Goal: Task Accomplishment & Management: Manage account settings

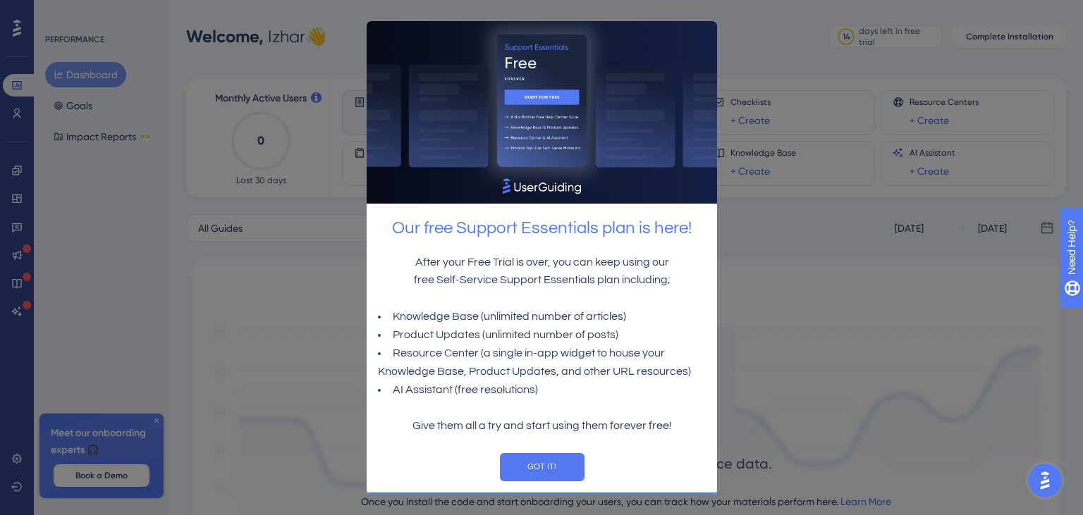
click at [560, 453] on div "GOT IT!" at bounding box center [541, 466] width 350 height 51
click at [560, 465] on button "GOT IT!" at bounding box center [541, 467] width 85 height 28
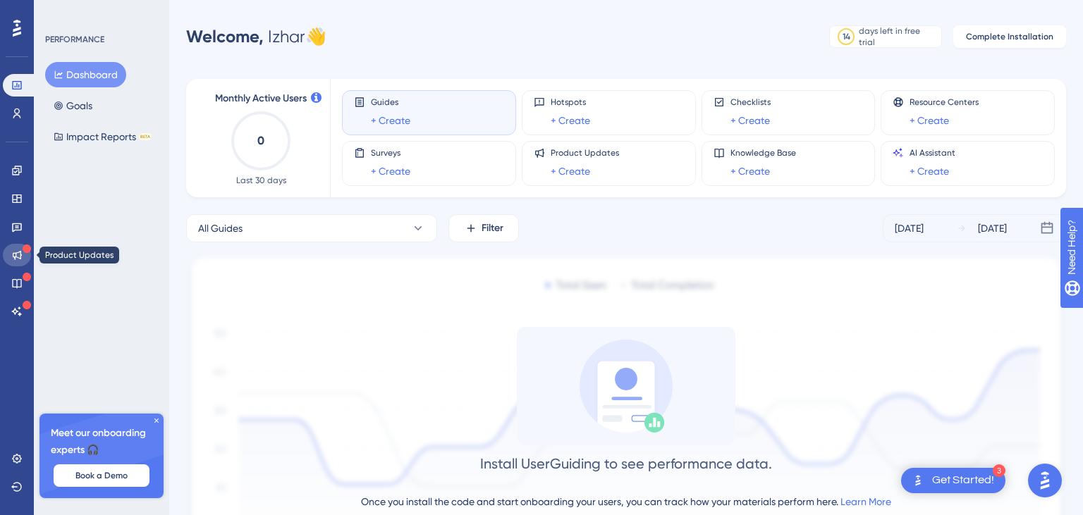
click at [16, 259] on icon at bounding box center [16, 255] width 11 height 11
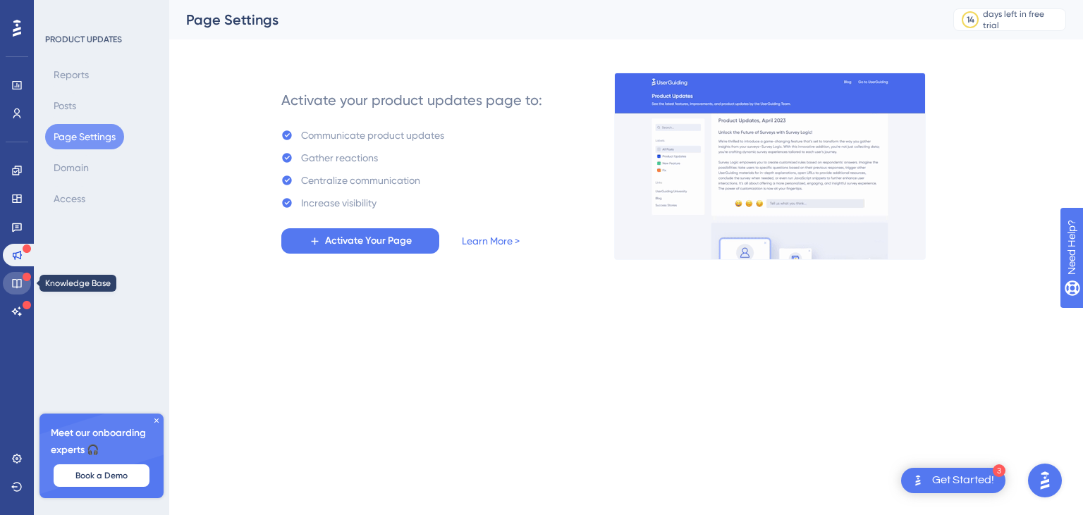
click at [18, 272] on link at bounding box center [17, 283] width 28 height 23
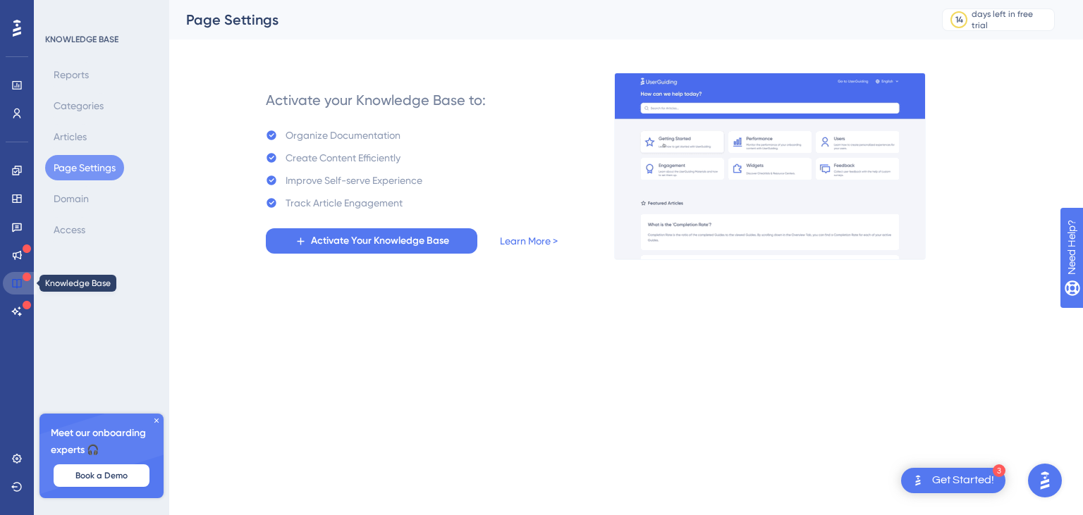
click at [7, 283] on link at bounding box center [20, 283] width 34 height 23
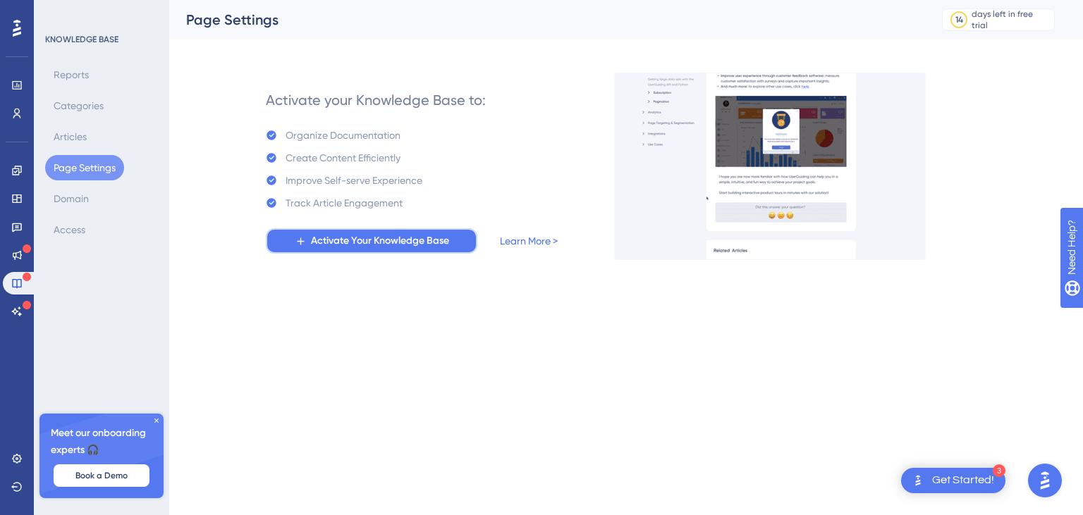
click at [323, 240] on span "Activate Your Knowledge Base" at bounding box center [380, 241] width 138 height 17
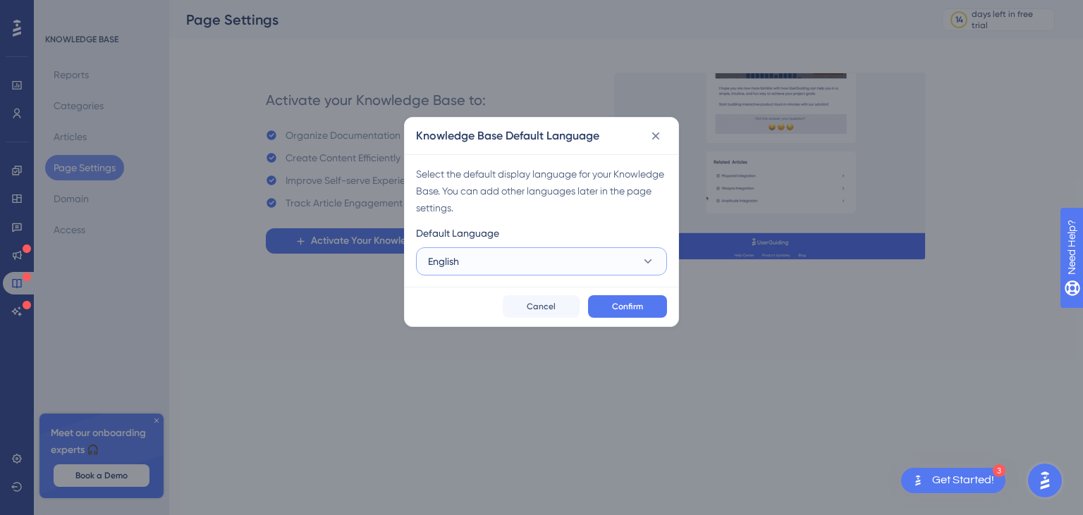
click at [649, 263] on icon at bounding box center [648, 261] width 8 height 4
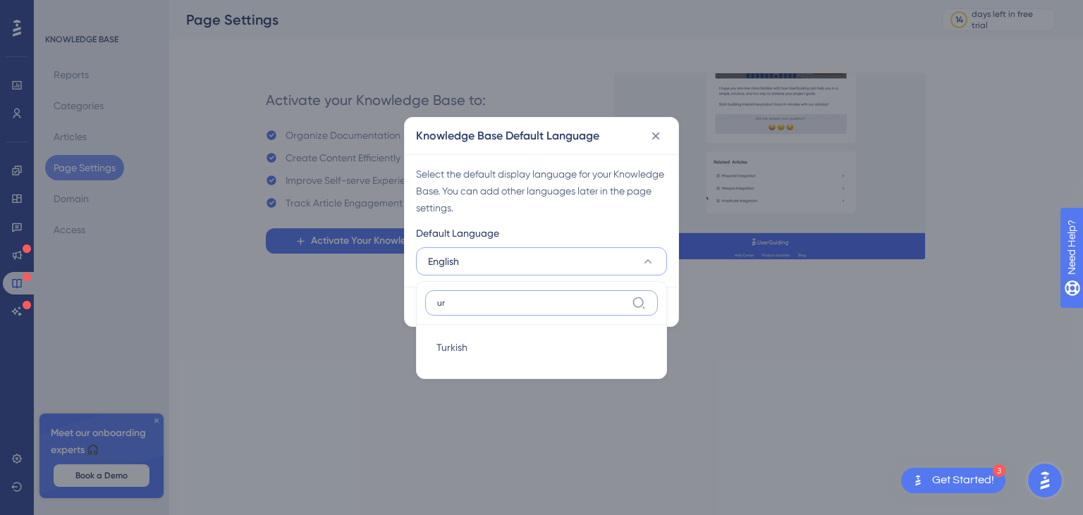
type input "u"
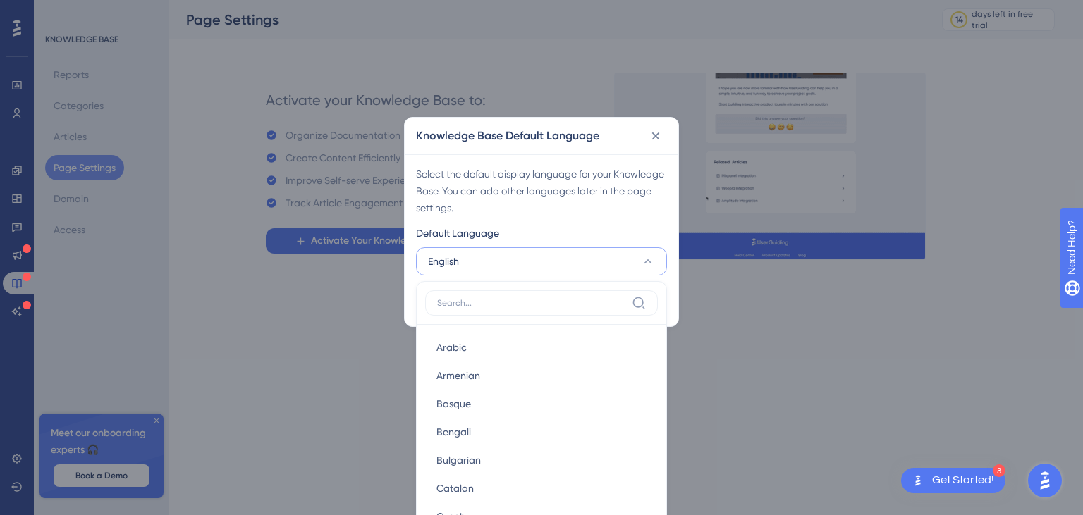
click at [648, 264] on icon at bounding box center [648, 261] width 14 height 14
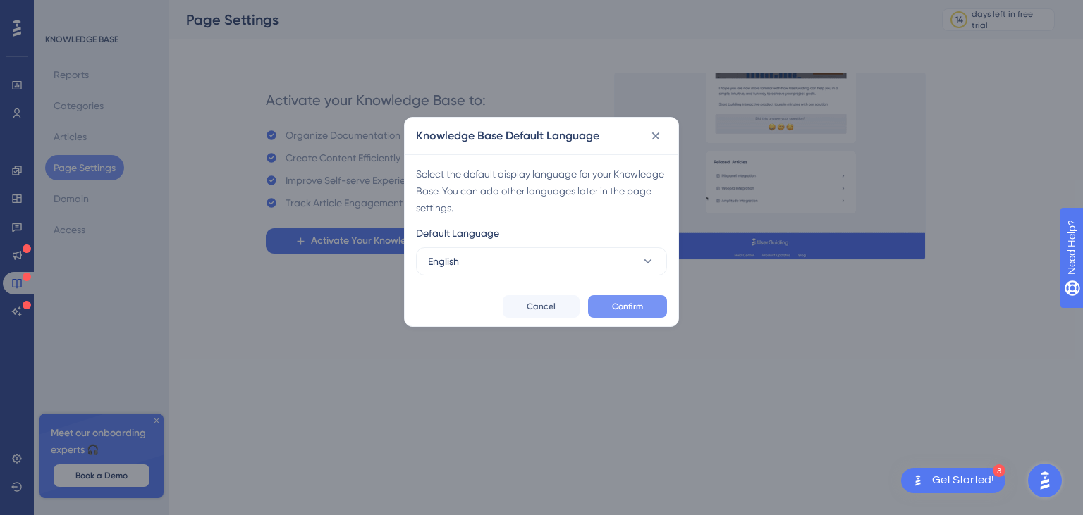
click at [639, 302] on span "Confirm" at bounding box center [627, 306] width 31 height 11
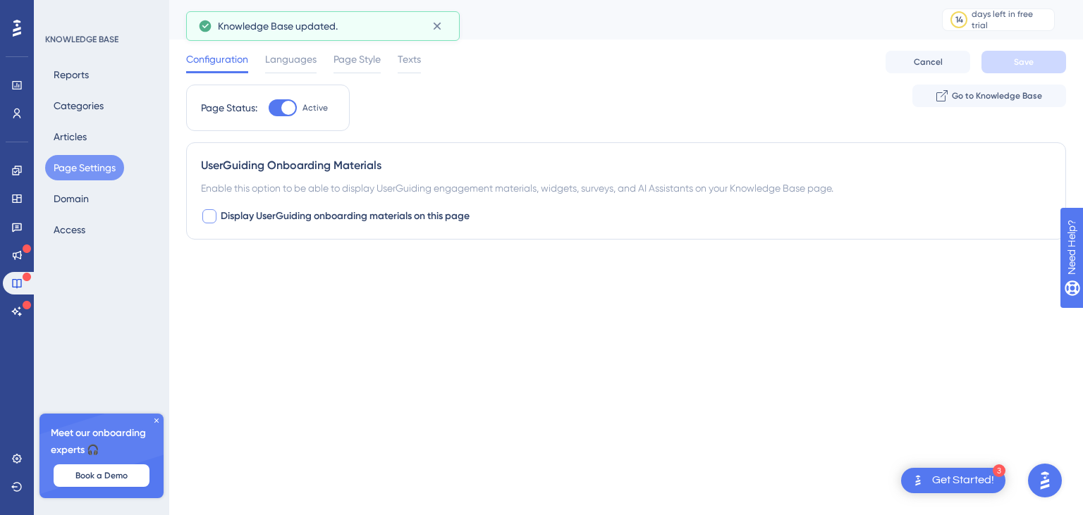
click at [206, 214] on div at bounding box center [209, 216] width 14 height 14
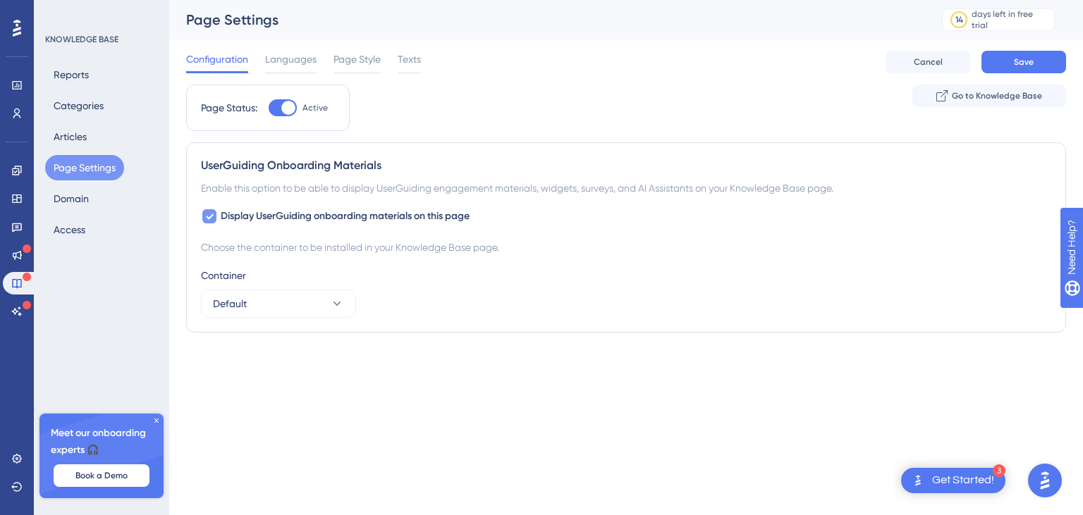
click at [206, 214] on icon at bounding box center [209, 216] width 8 height 11
checkbox input "false"
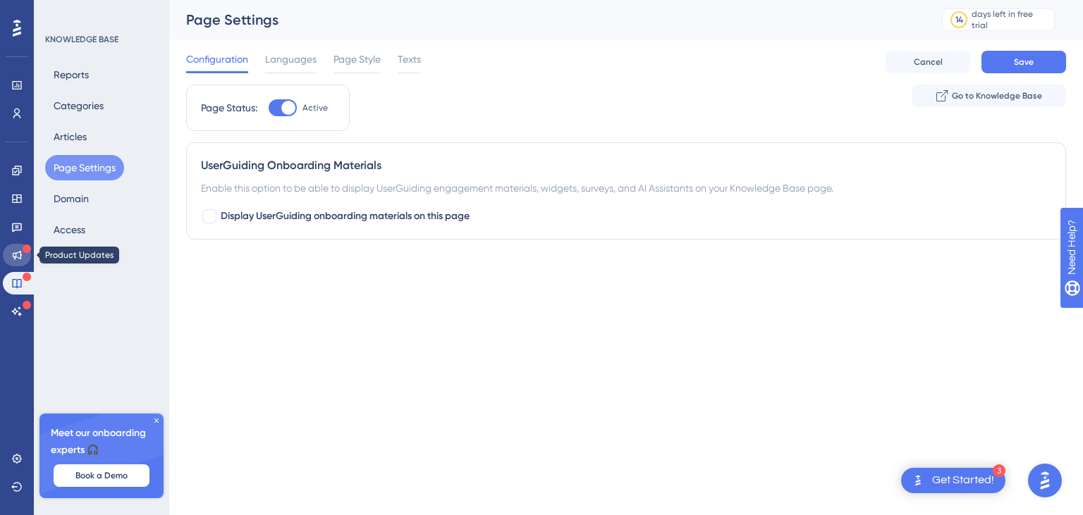
click at [13, 246] on link at bounding box center [17, 255] width 28 height 23
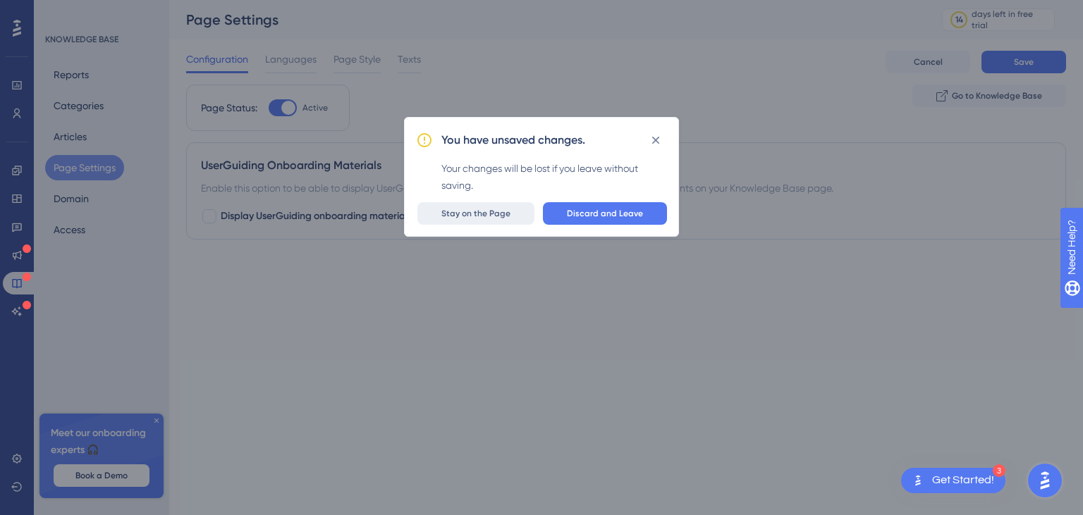
click at [517, 214] on button "Stay on the Page" at bounding box center [475, 213] width 117 height 23
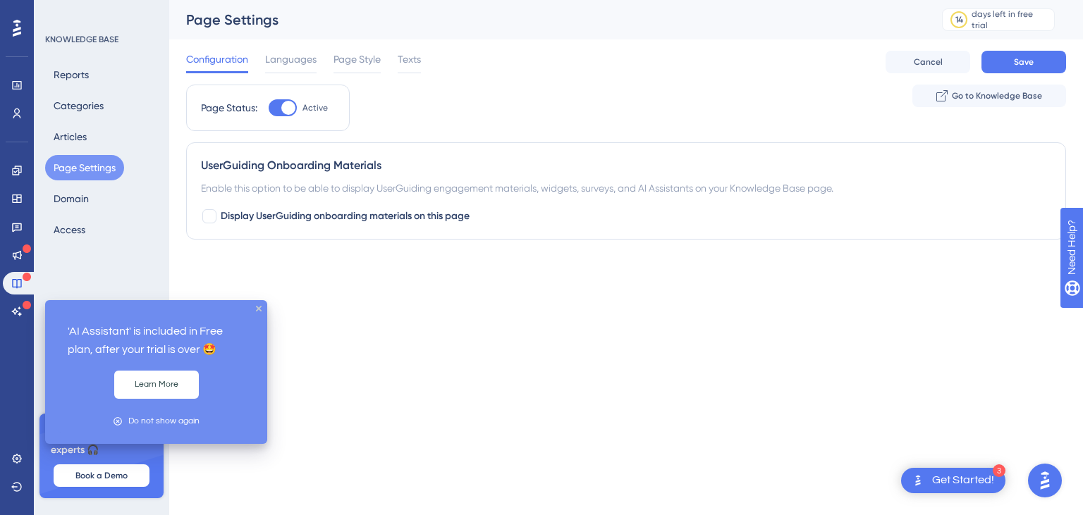
click at [27, 308] on icon at bounding box center [27, 305] width 8 height 8
click at [257, 305] on div "'AI Assistant' is included in Free plan, after your trial is over 🤩 Learn More …" at bounding box center [156, 372] width 222 height 144
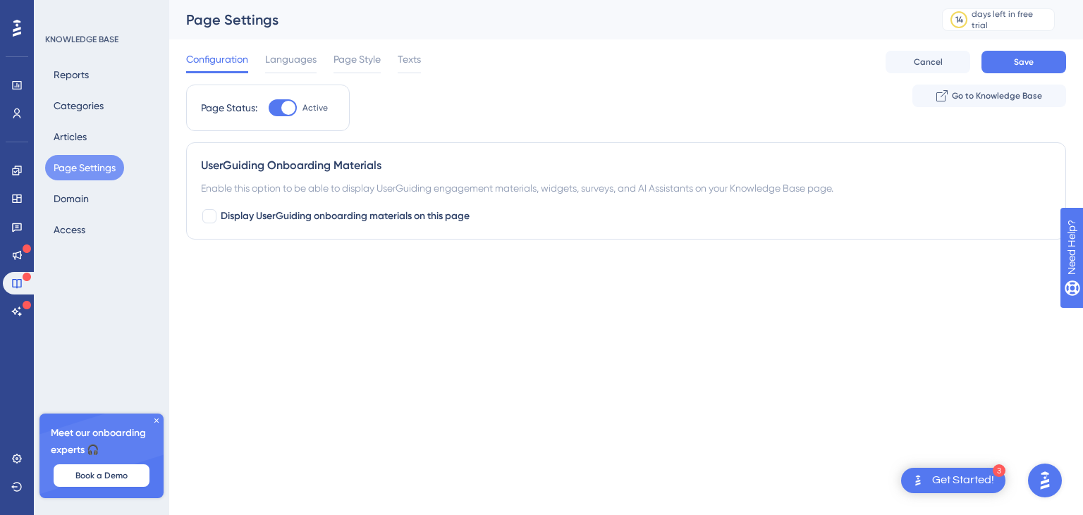
click at [928, 488] on div "3 Get Started!" at bounding box center [953, 480] width 104 height 25
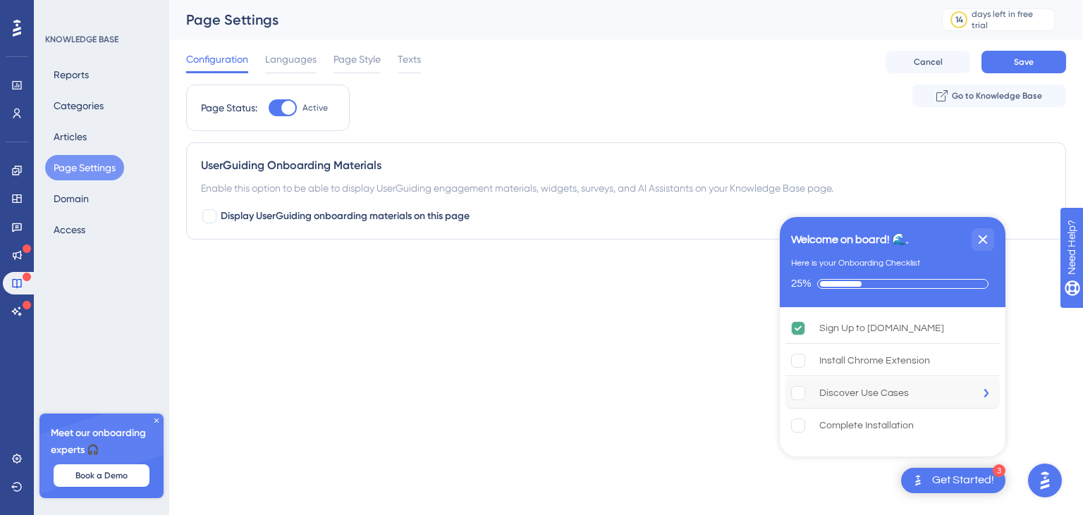
click at [844, 391] on div "Discover Use Cases" at bounding box center [864, 393] width 90 height 17
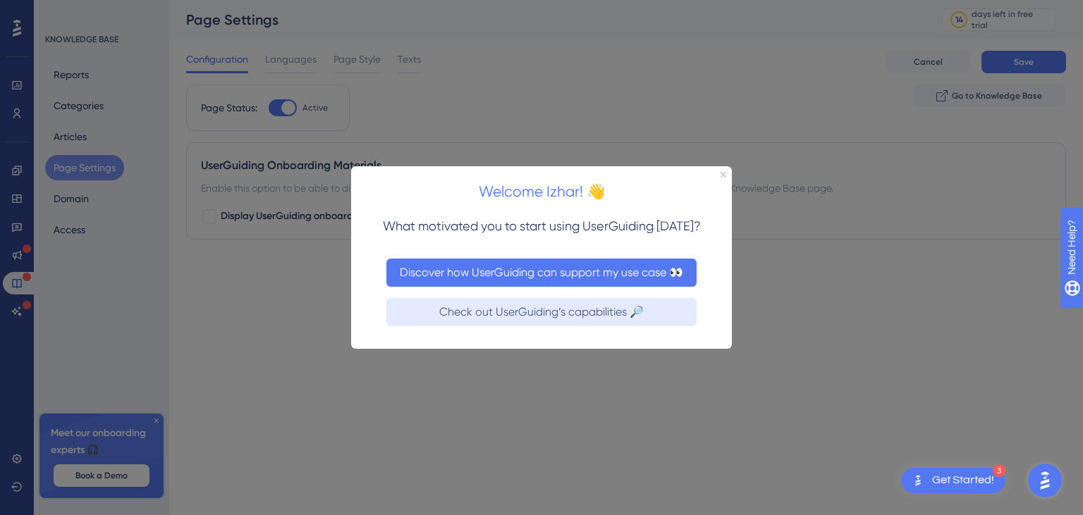
click at [608, 266] on button "Discover how UserGuiding can support my use case 👀" at bounding box center [541, 272] width 310 height 28
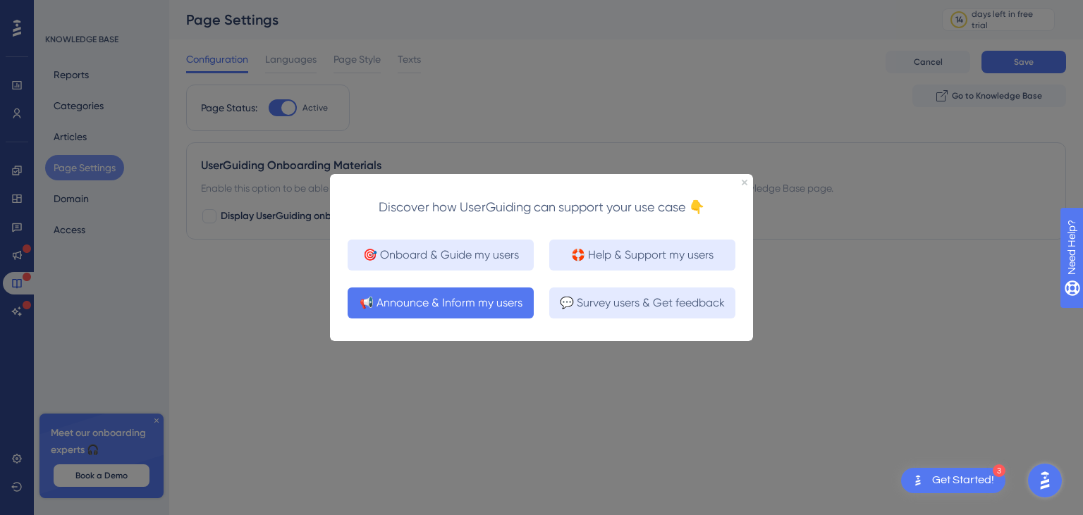
click at [520, 295] on button "📢 Announce & Inform my users" at bounding box center [441, 302] width 186 height 31
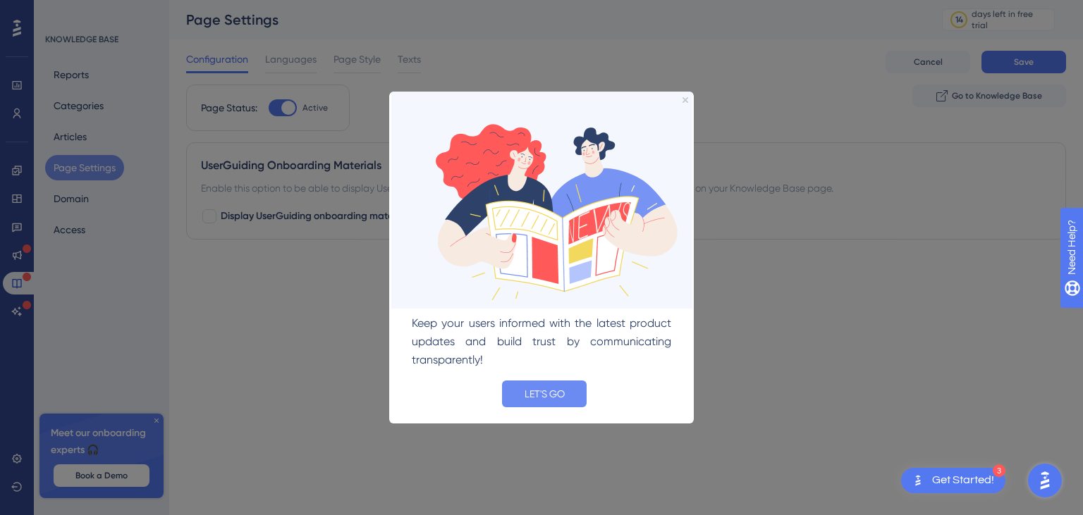
click at [566, 385] on button "LET'S GO" at bounding box center [544, 393] width 85 height 27
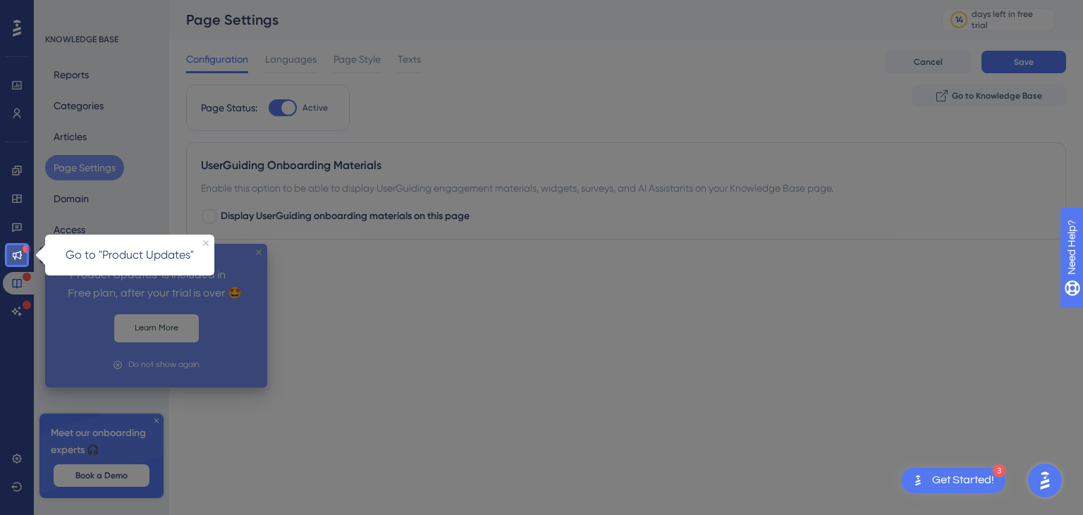
click at [13, 247] on link at bounding box center [17, 255] width 28 height 23
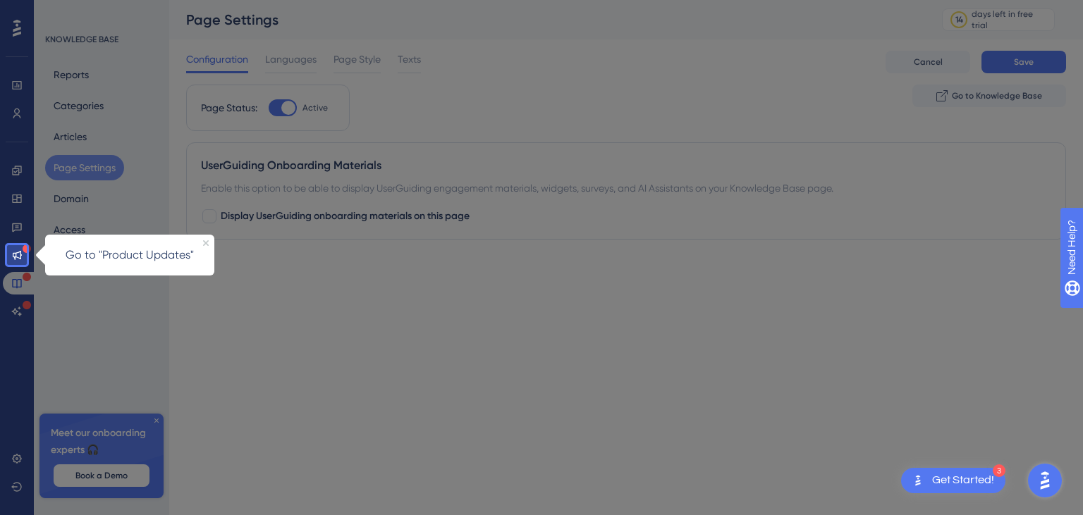
click at [211, 244] on div "Go to "Product Updates"" at bounding box center [129, 255] width 169 height 41
drag, startPoint x: 207, startPoint y: 242, endPoint x: 235, endPoint y: 461, distance: 220.9
click at [207, 242] on icon "Close Preview" at bounding box center [206, 243] width 6 height 6
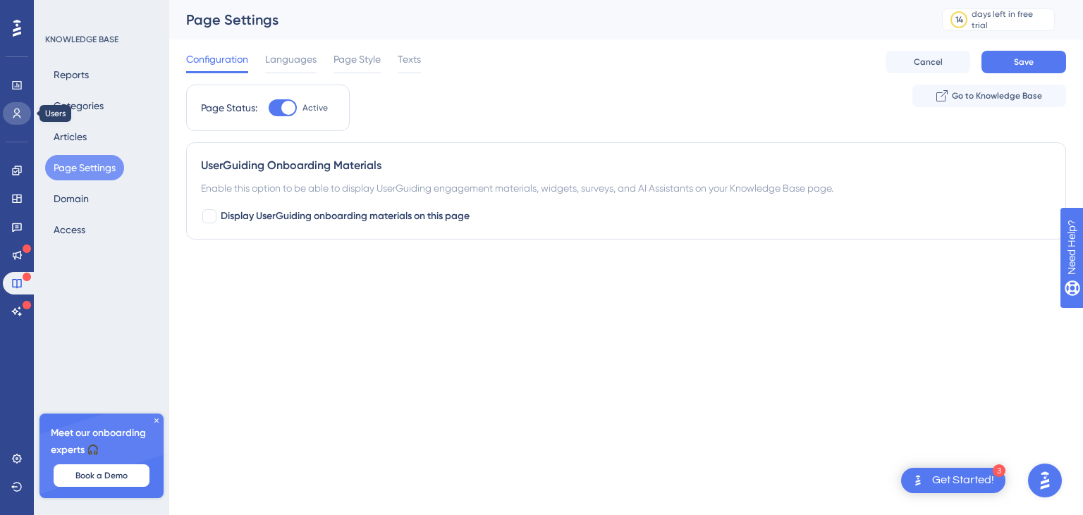
click at [14, 111] on icon at bounding box center [16, 113] width 11 height 11
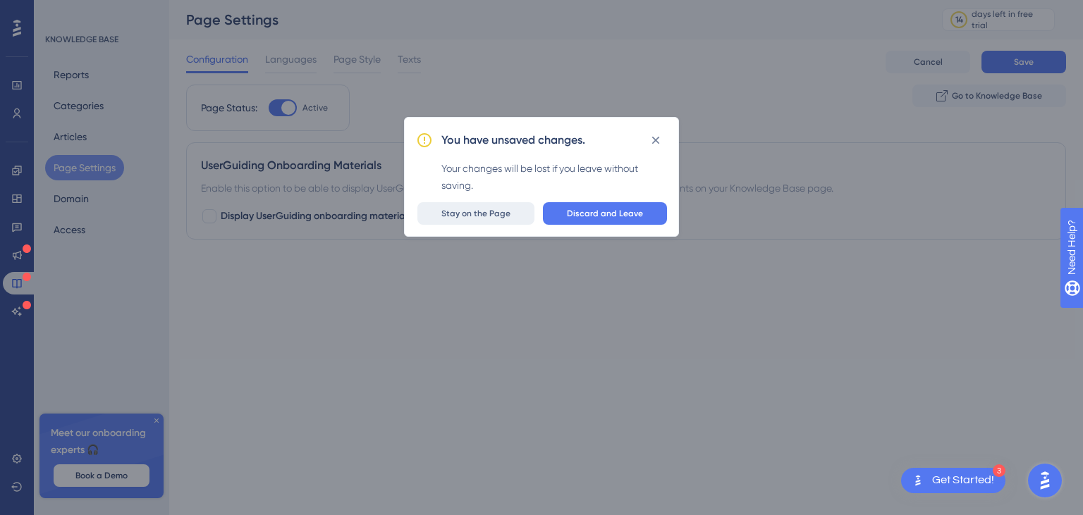
click at [524, 215] on button "Stay on the Page" at bounding box center [475, 213] width 117 height 23
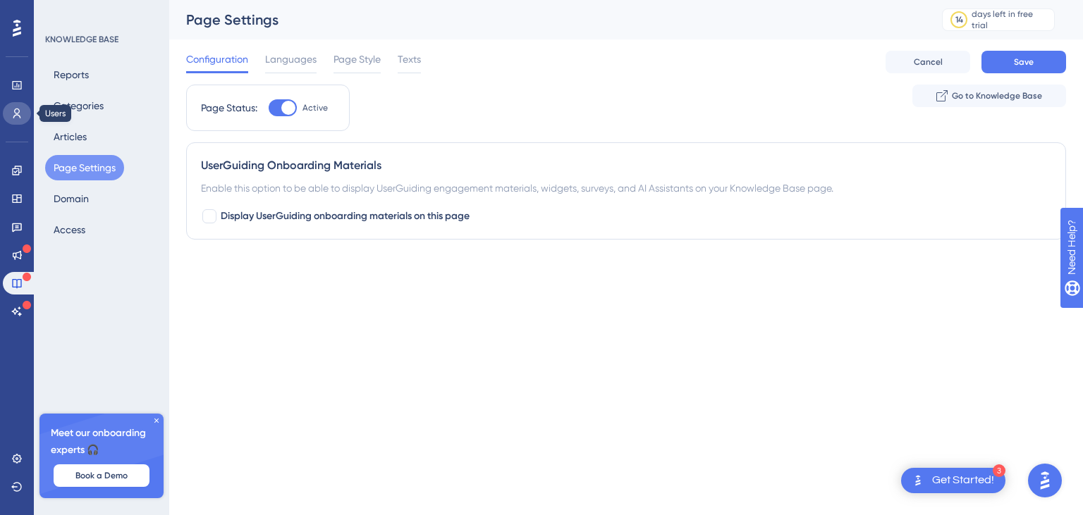
click at [10, 109] on link at bounding box center [17, 113] width 28 height 23
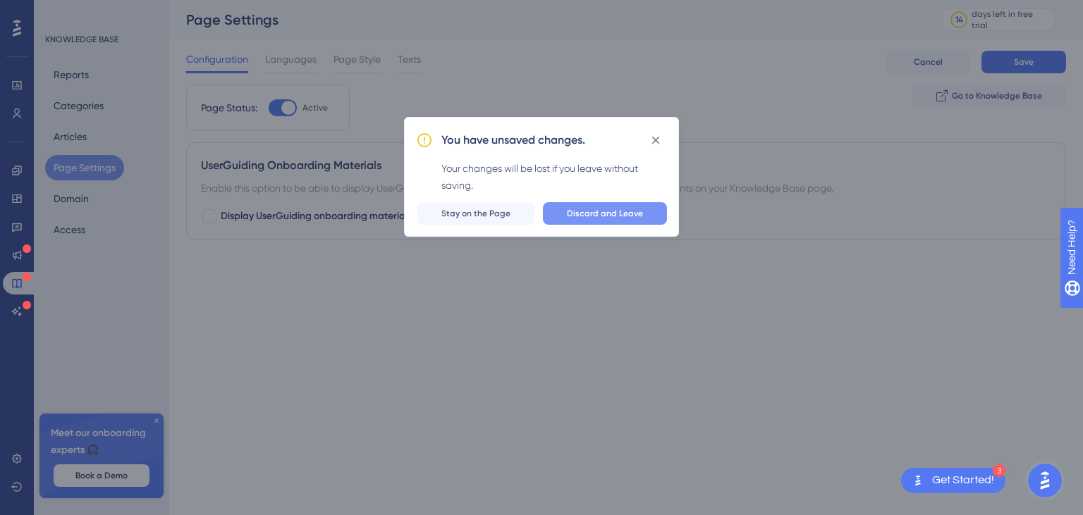
click at [589, 211] on span "Discard and Leave" at bounding box center [605, 213] width 76 height 11
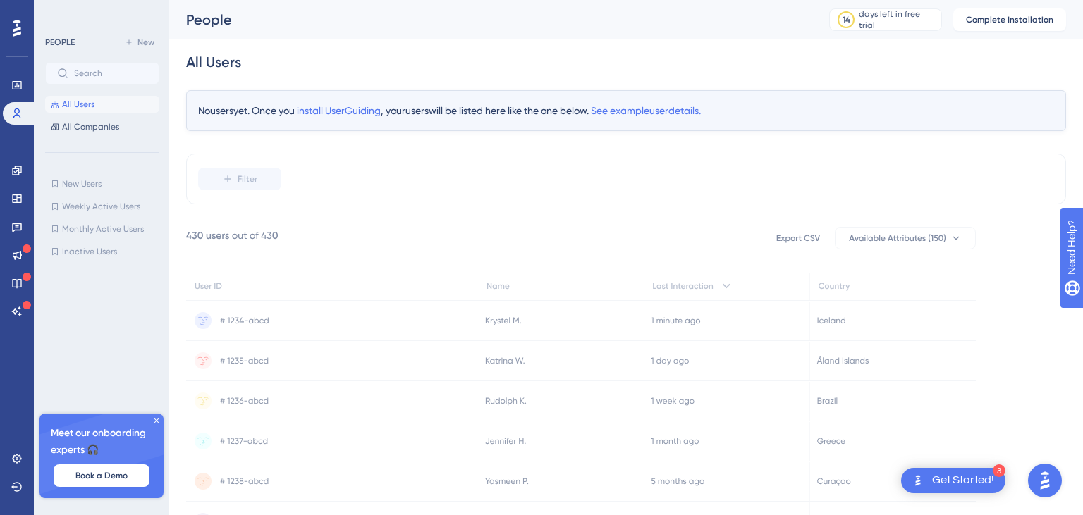
click at [156, 422] on icon at bounding box center [156, 421] width 8 height 8
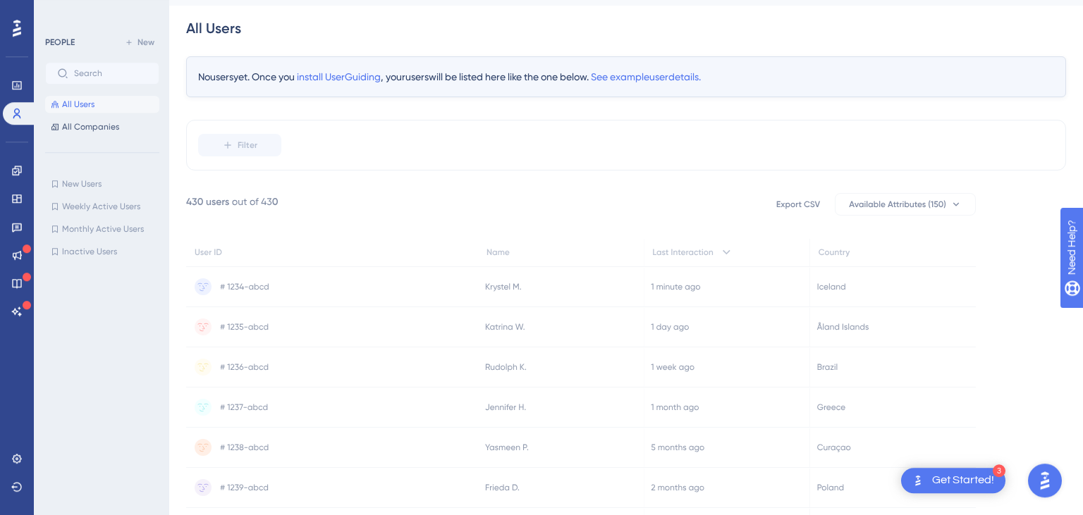
scroll to position [25, 0]
